Goal: Information Seeking & Learning: Understand process/instructions

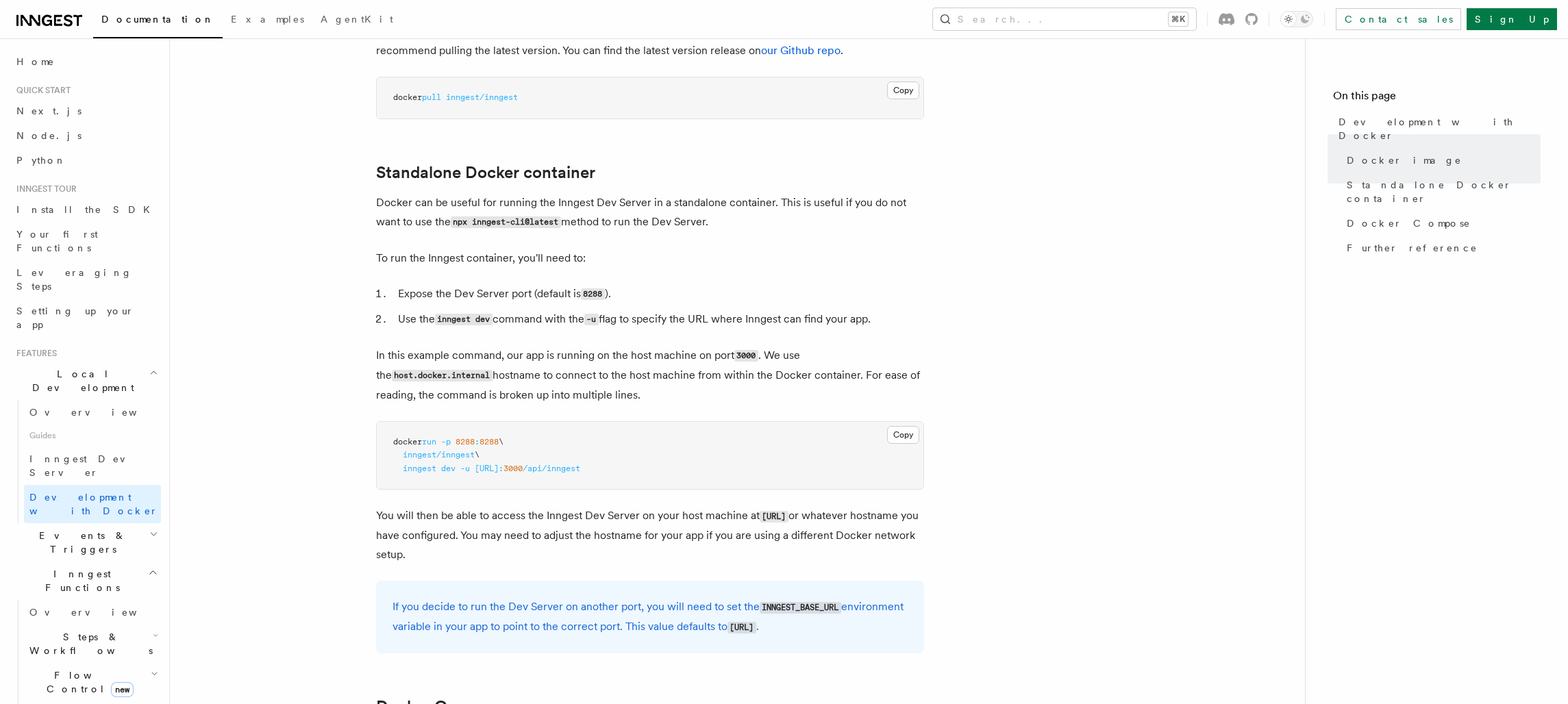
scroll to position [263, 0]
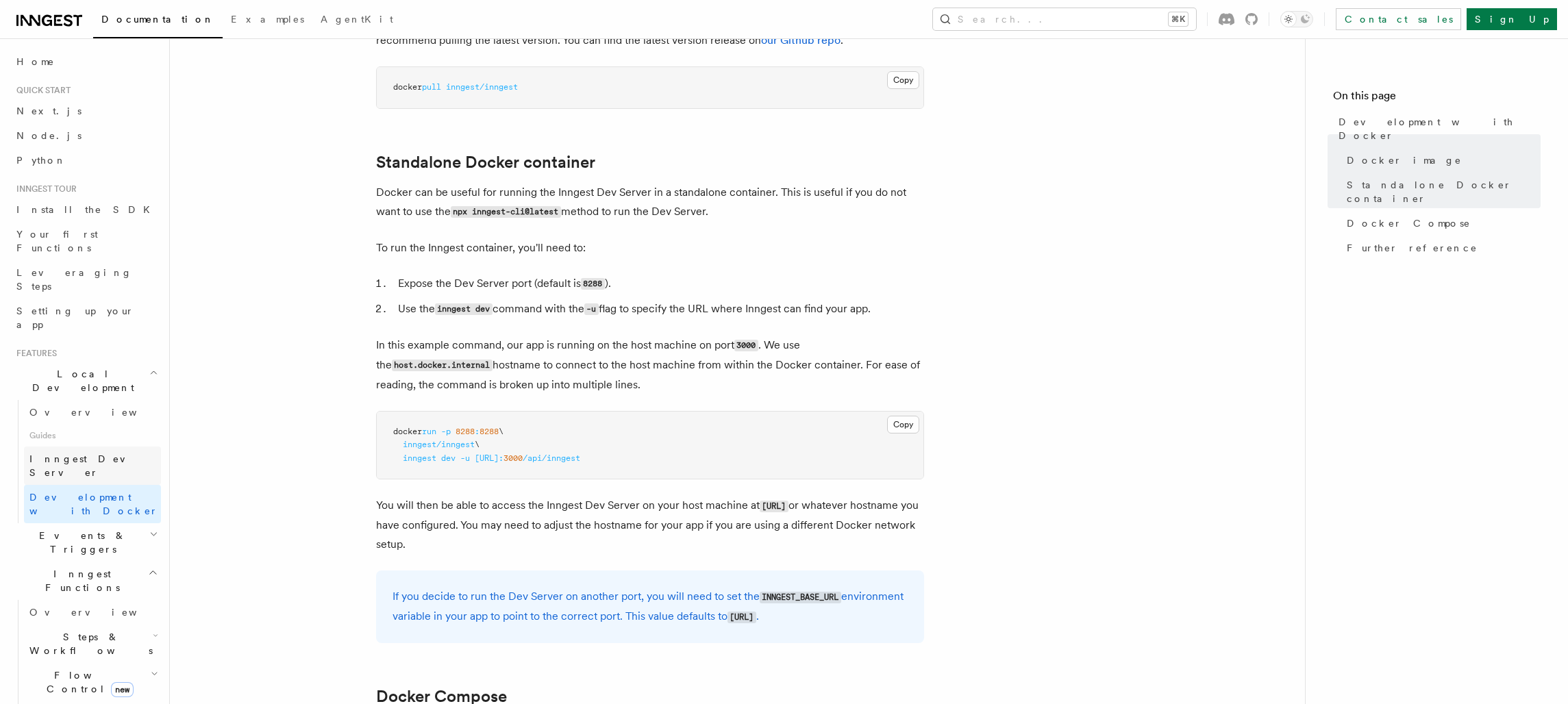
click at [85, 453] on span "Inngest Dev Server" at bounding box center [88, 465] width 117 height 25
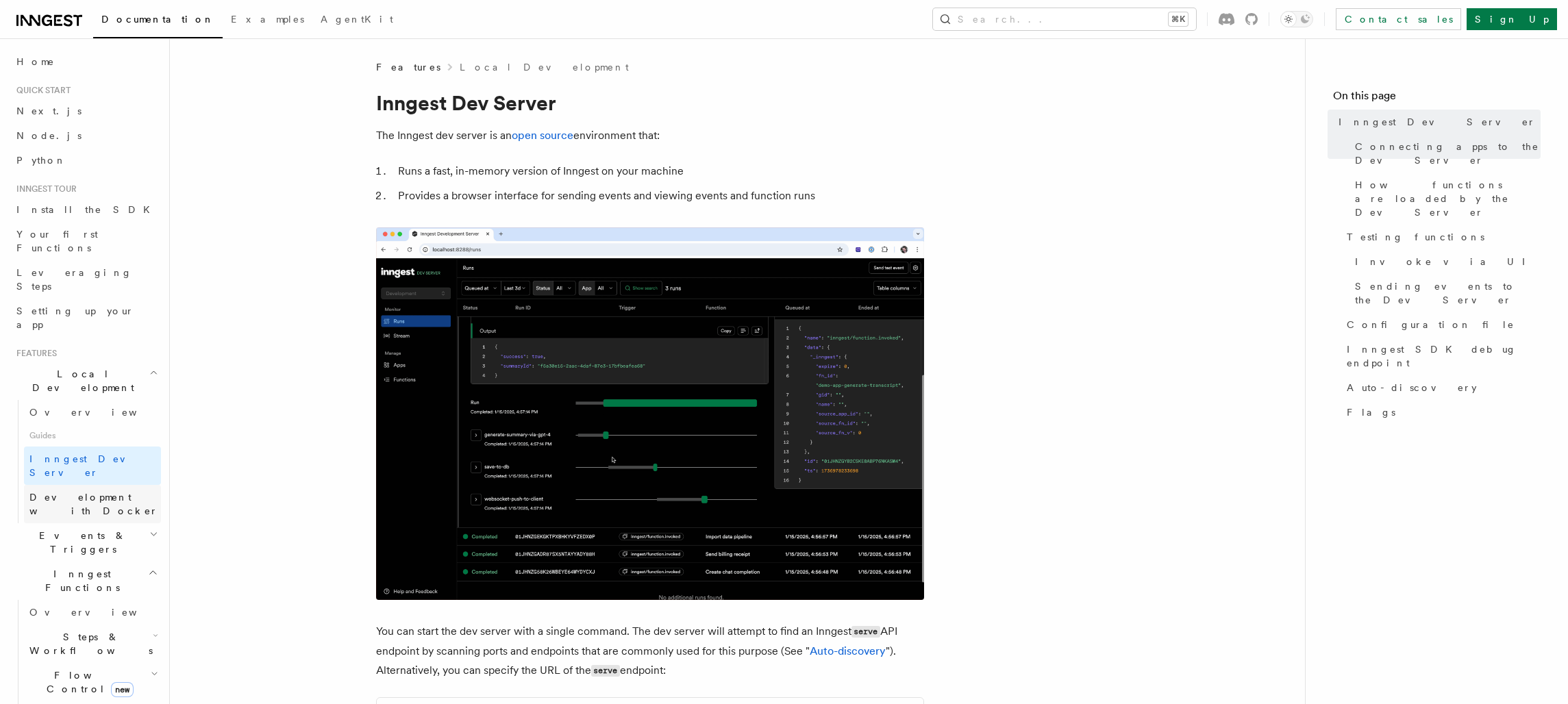
click at [81, 492] on span "Development with Docker" at bounding box center [94, 504] width 129 height 25
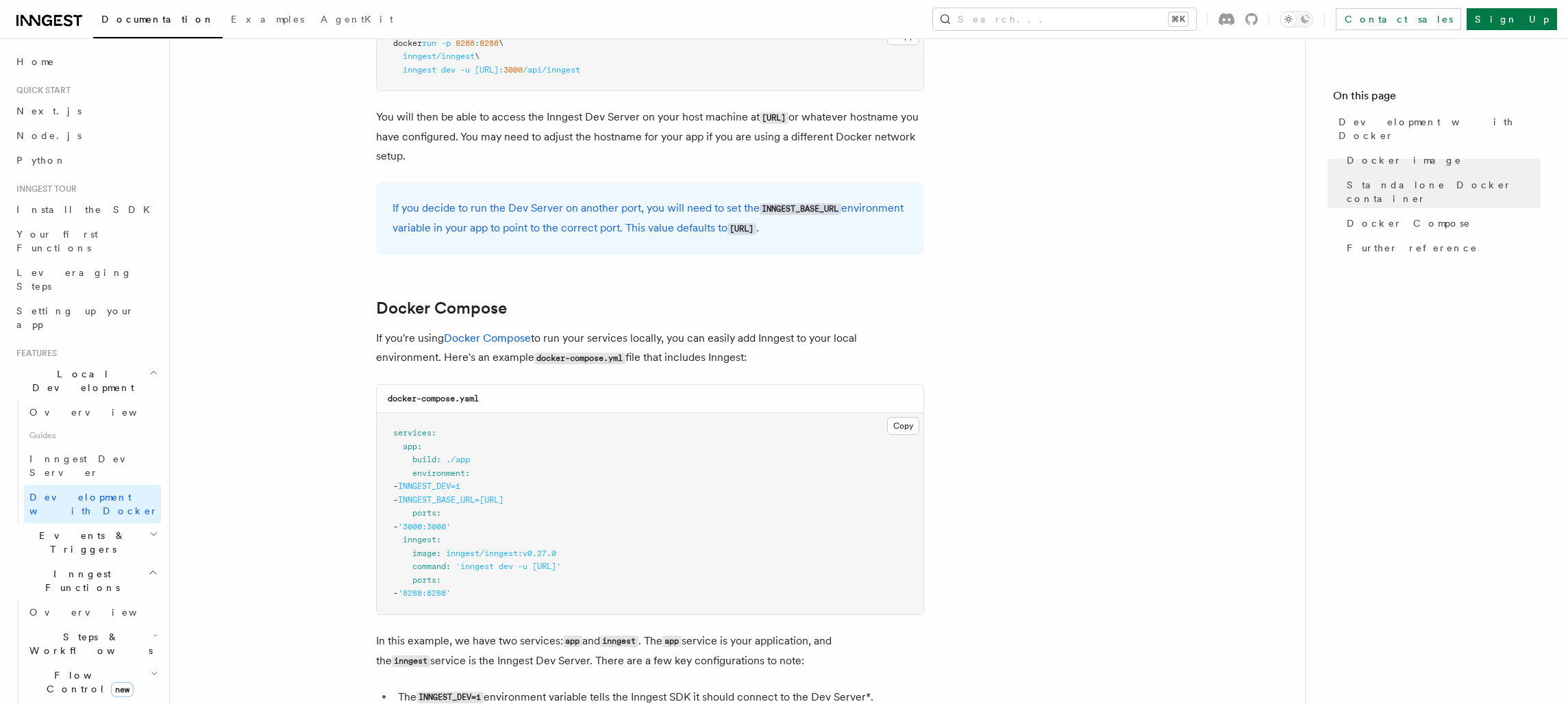
scroll to position [675, 0]
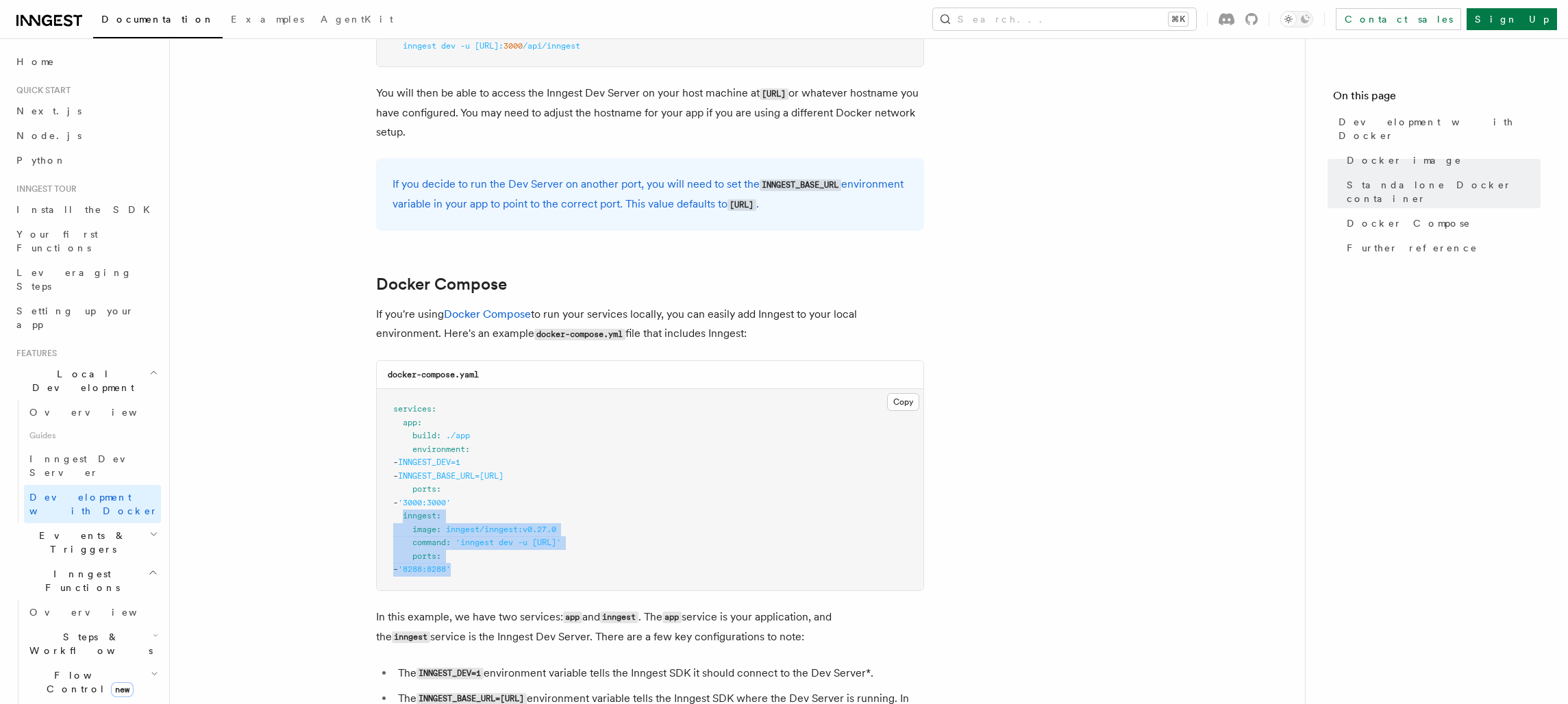
drag, startPoint x: 492, startPoint y: 569, endPoint x: 403, endPoint y: 522, distance: 100.6
click at [403, 522] on pre "services : app : build : ./app environment : - INNGEST_DEV=1 - INNGEST_BASE_URL…" at bounding box center [650, 489] width 547 height 201
copy code "inngest : image : inngest/inngest:v0.27.0 command : 'inngest dev -u [URL]' port…"
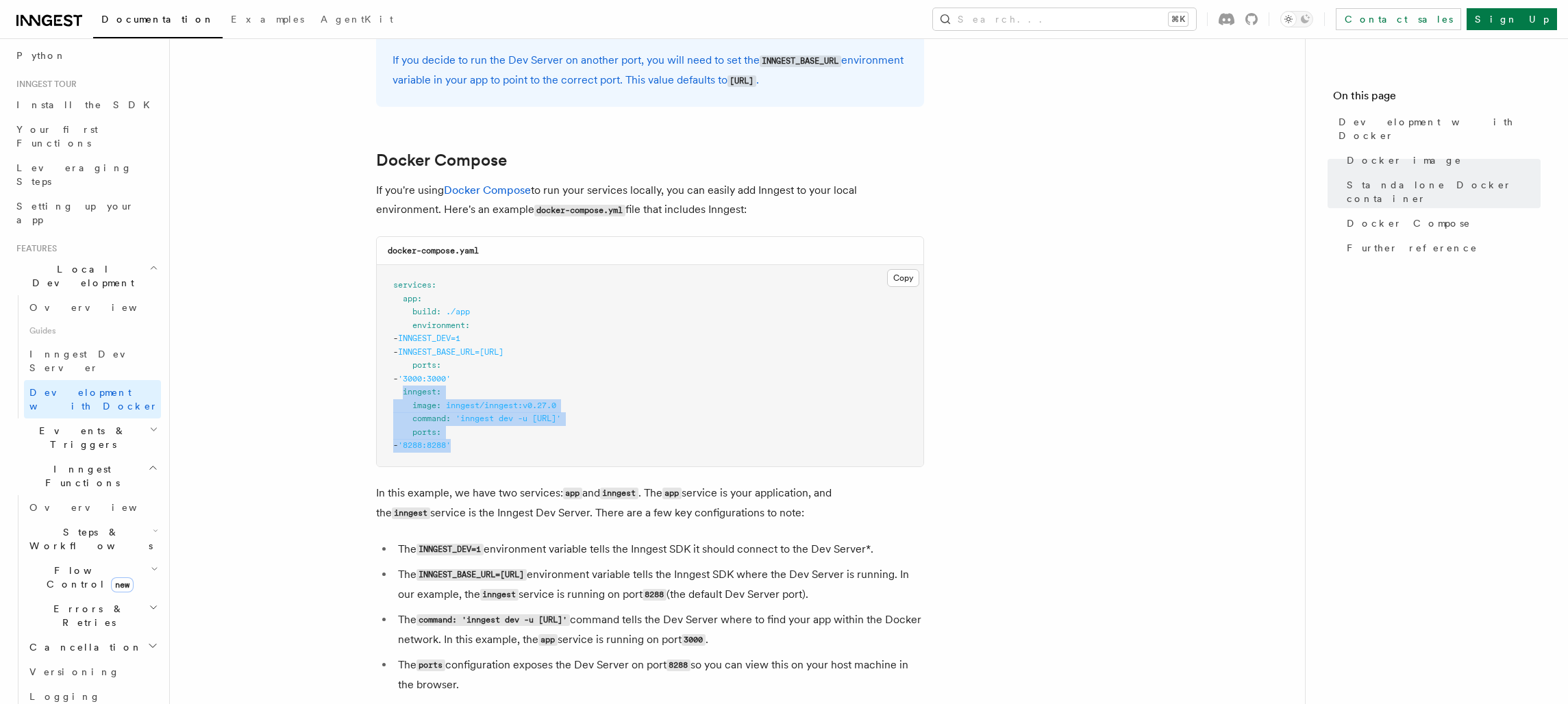
scroll to position [805, 0]
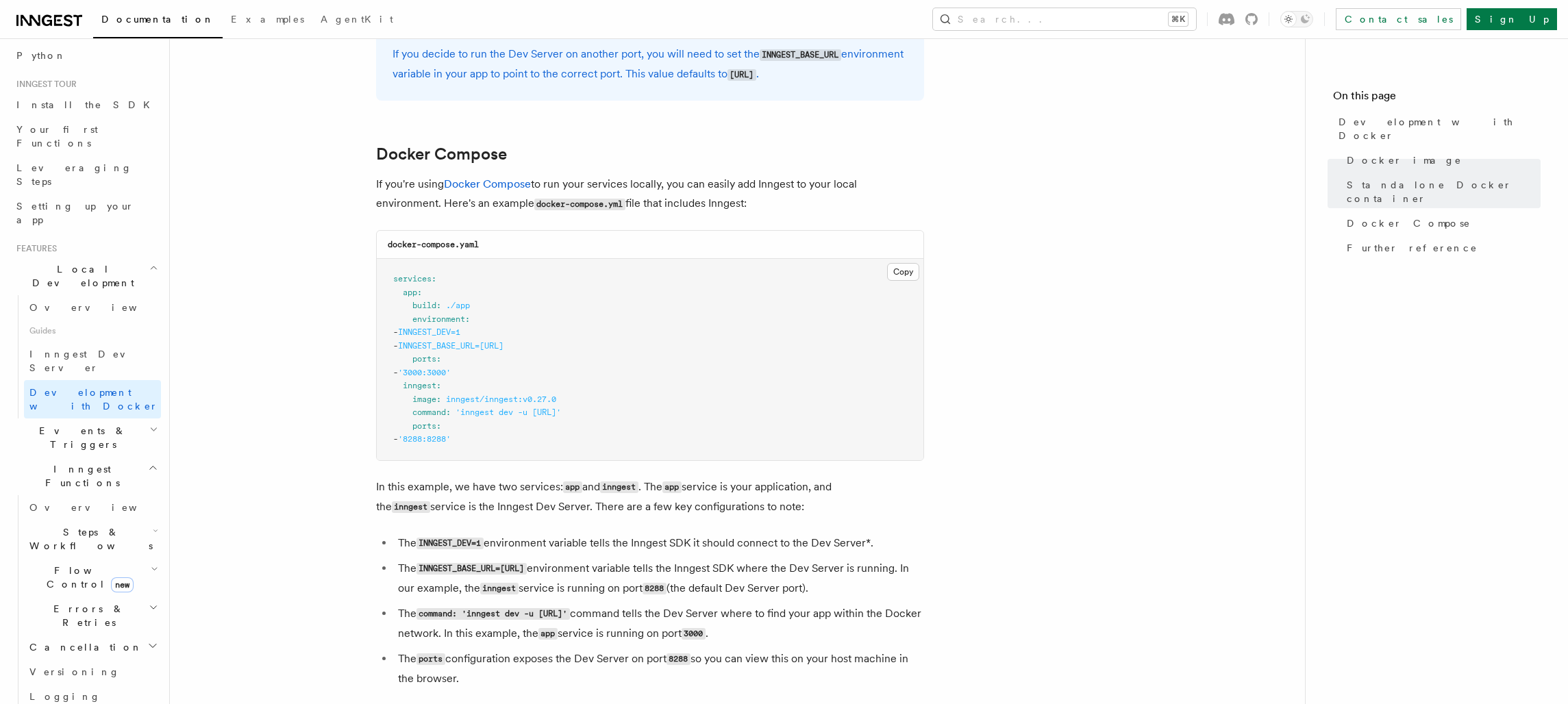
click at [498, 363] on pre "services : app : build : ./app environment : - INNGEST_DEV=1 - INNGEST_BASE_URL…" at bounding box center [650, 358] width 547 height 201
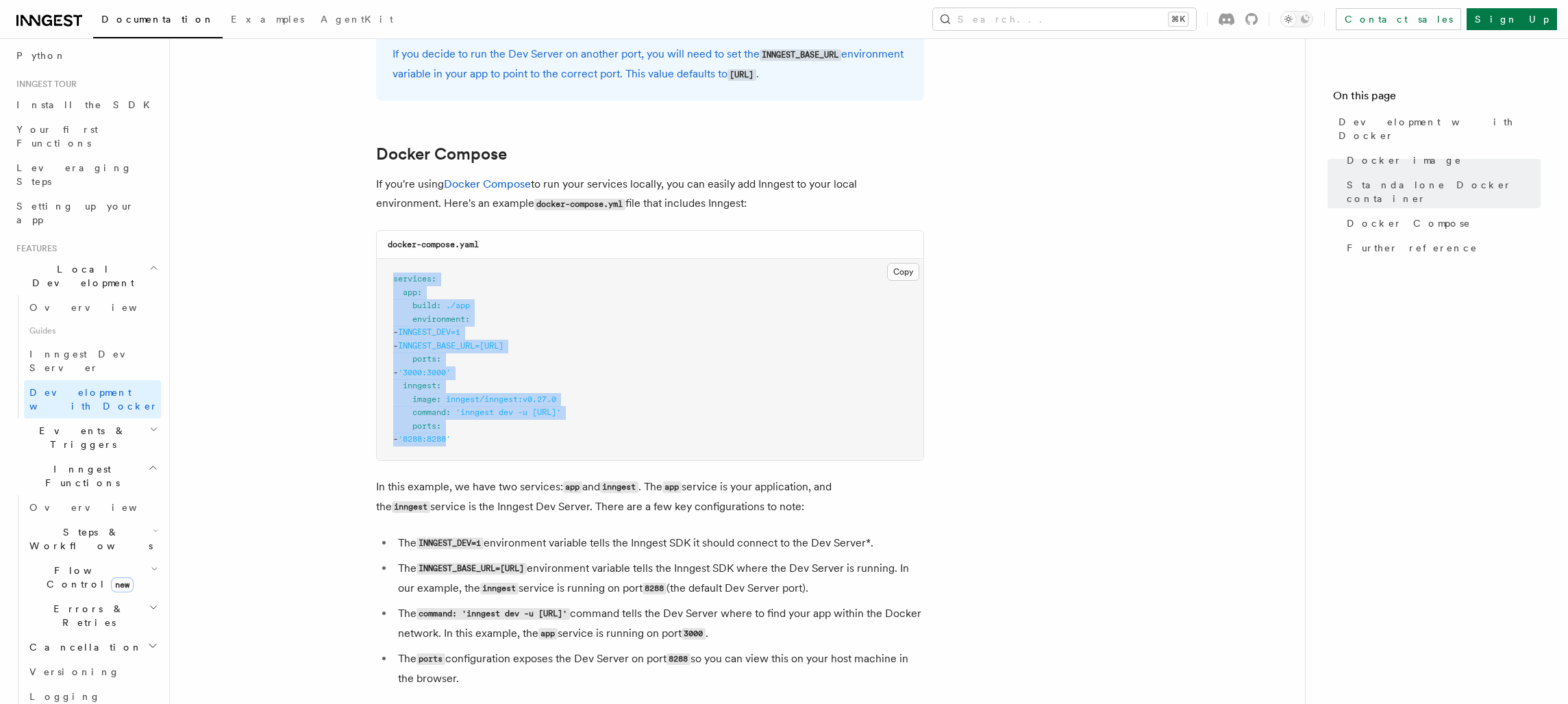
drag, startPoint x: 483, startPoint y: 436, endPoint x: 376, endPoint y: 267, distance: 200.0
click at [376, 267] on pre "services : app : build : ./app environment : - INNGEST_DEV=1 - INNGEST_BASE_URL…" at bounding box center [650, 358] width 547 height 201
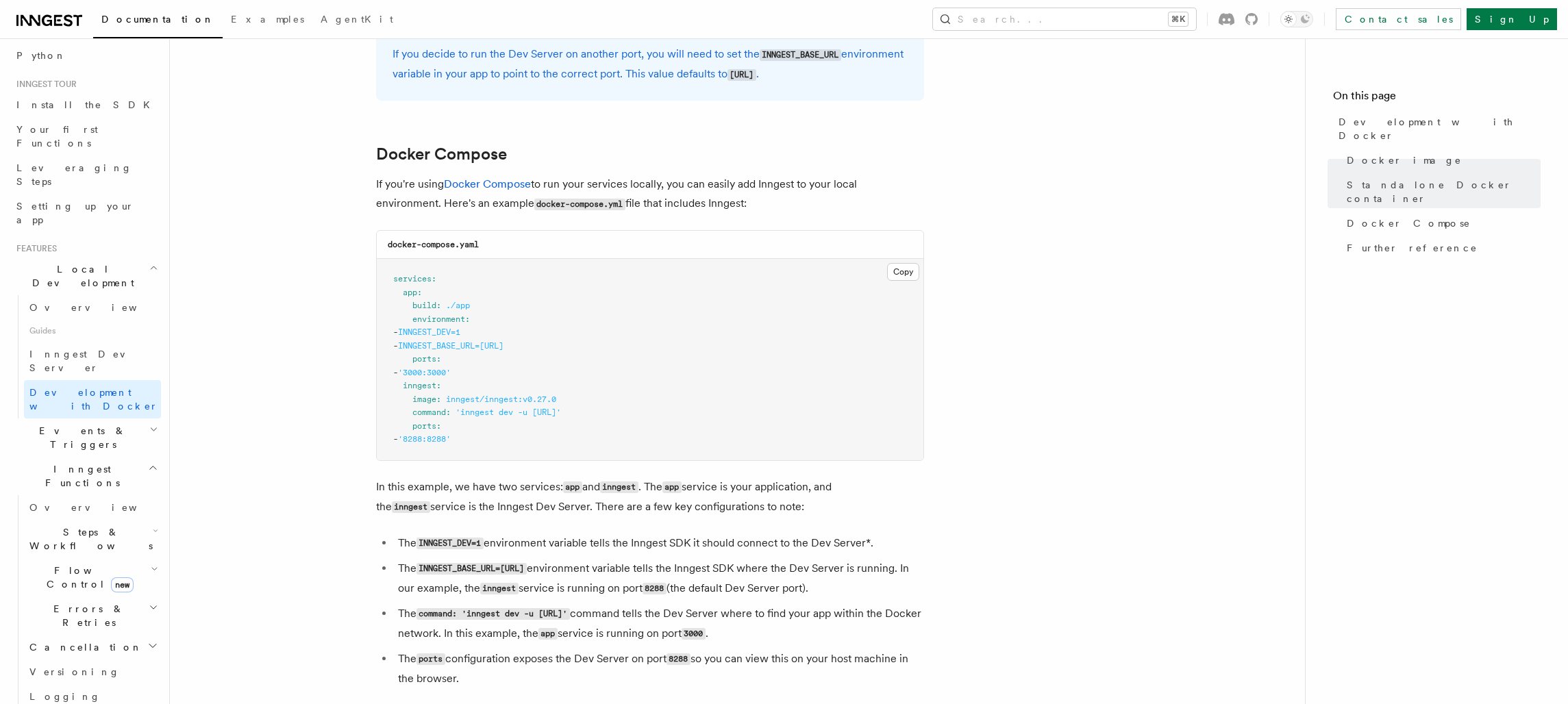
click at [353, 395] on article "Features Local Development Development with Docker Inngest provides a Docker im…" at bounding box center [738, 231] width 1092 height 1951
